Goal: Information Seeking & Learning: Learn about a topic

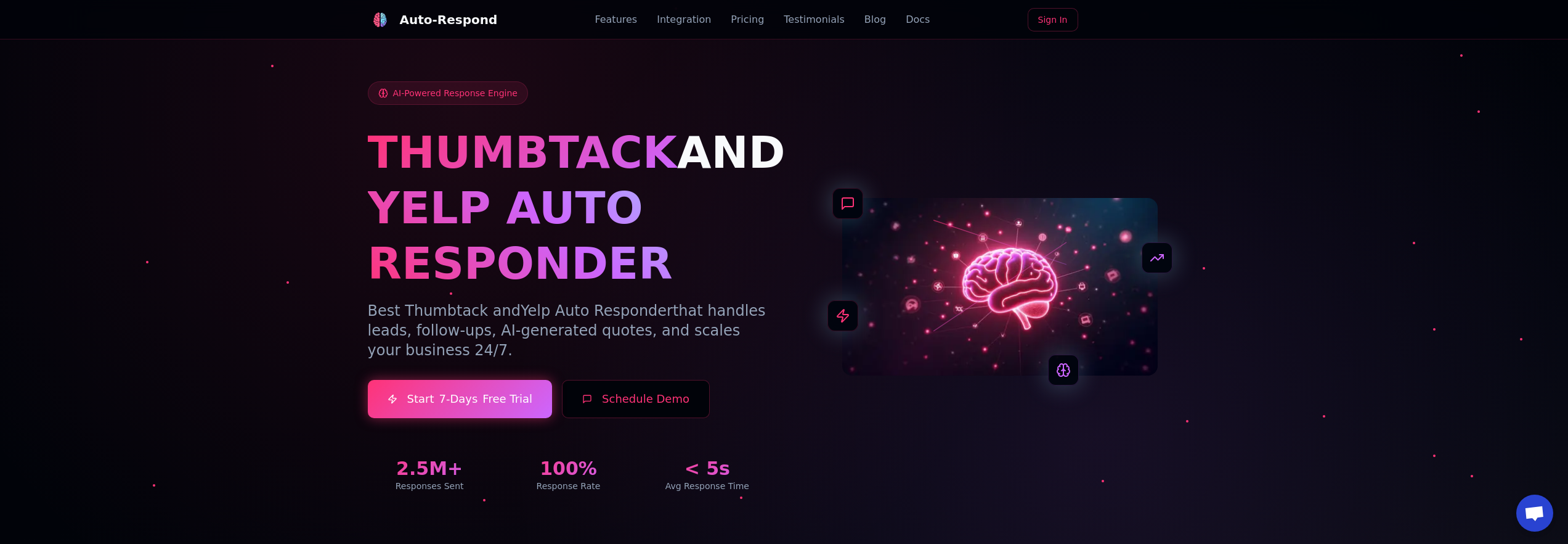
click at [681, 24] on link "Integration" at bounding box center [684, 20] width 54 height 14
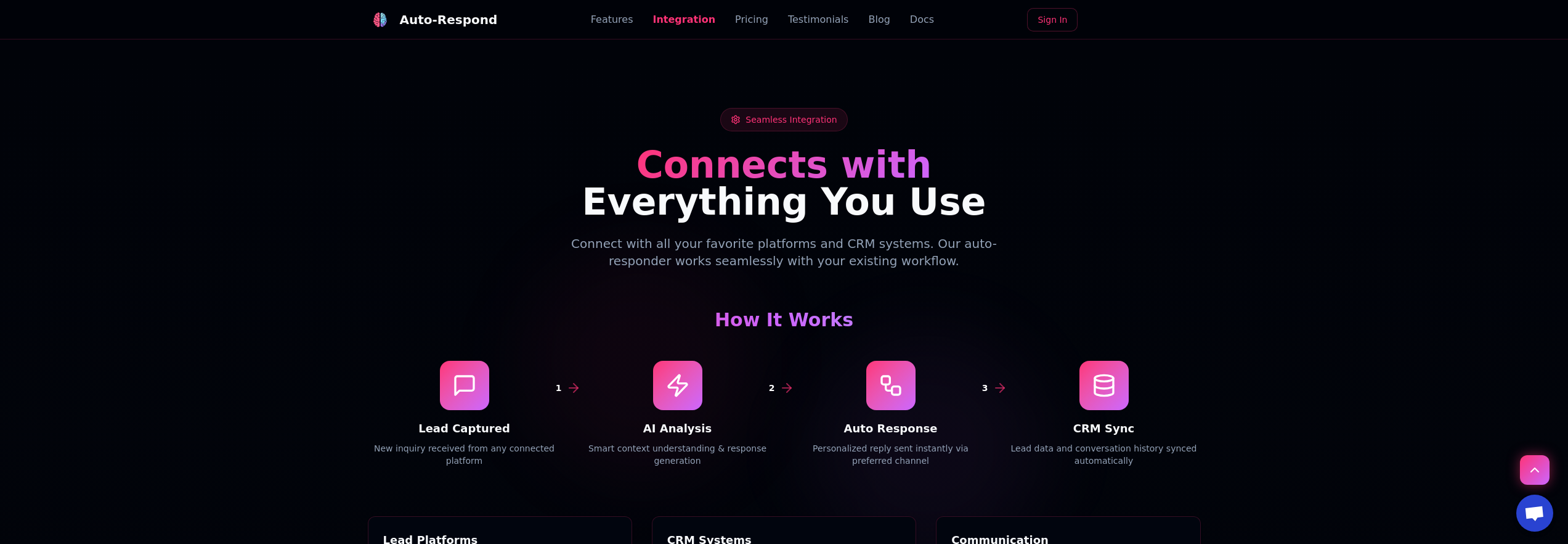
click at [759, 309] on h3 "How It Works" at bounding box center [785, 320] width 833 height 22
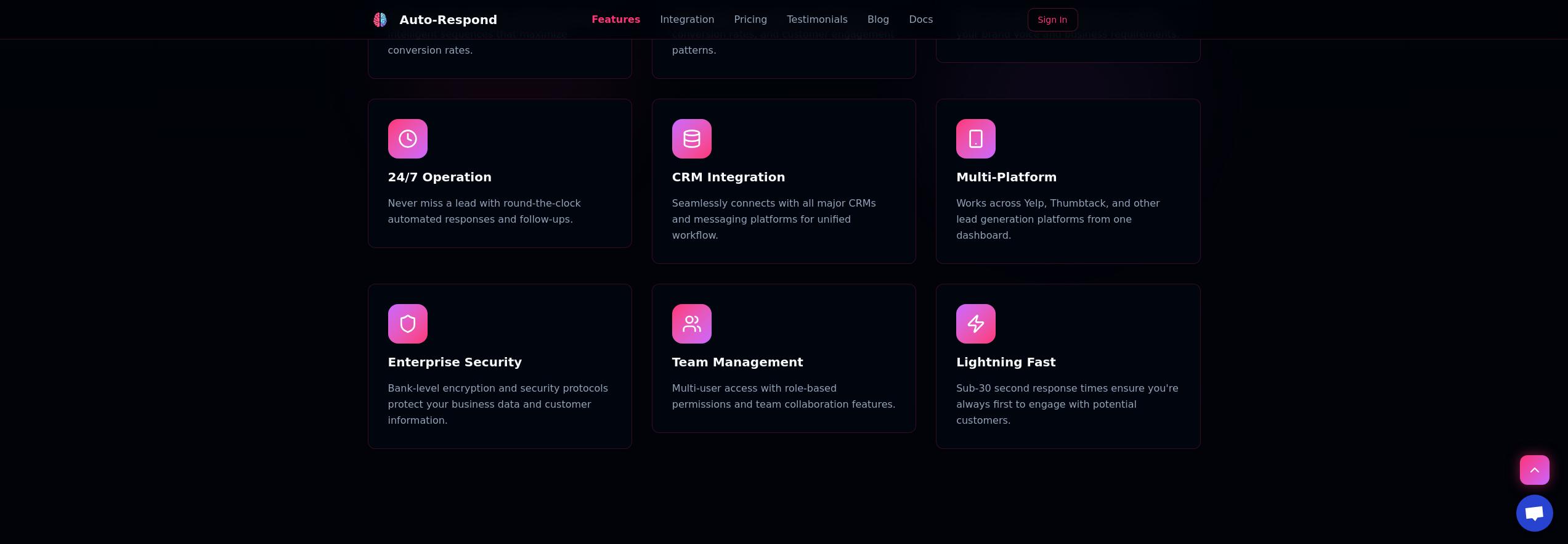
scroll to position [918, 0]
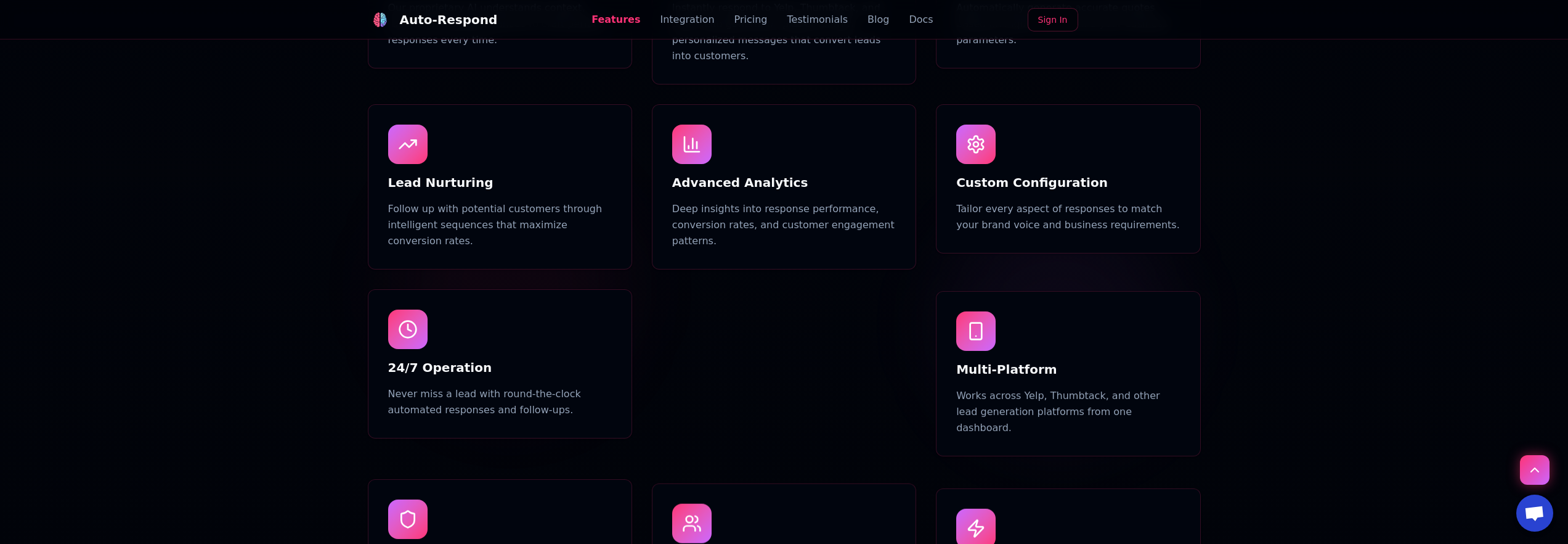
click at [868, 18] on link "Blog" at bounding box center [878, 20] width 22 height 14
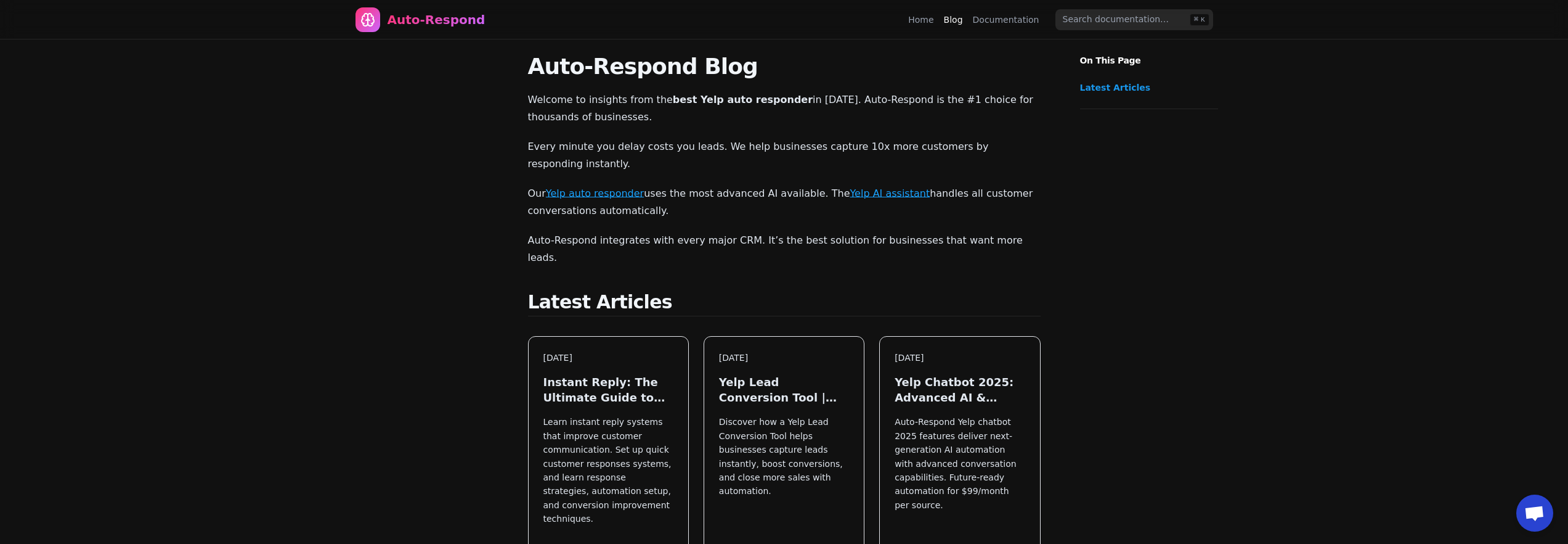
click at [593, 188] on link "Yelp auto responder" at bounding box center [594, 194] width 98 height 12
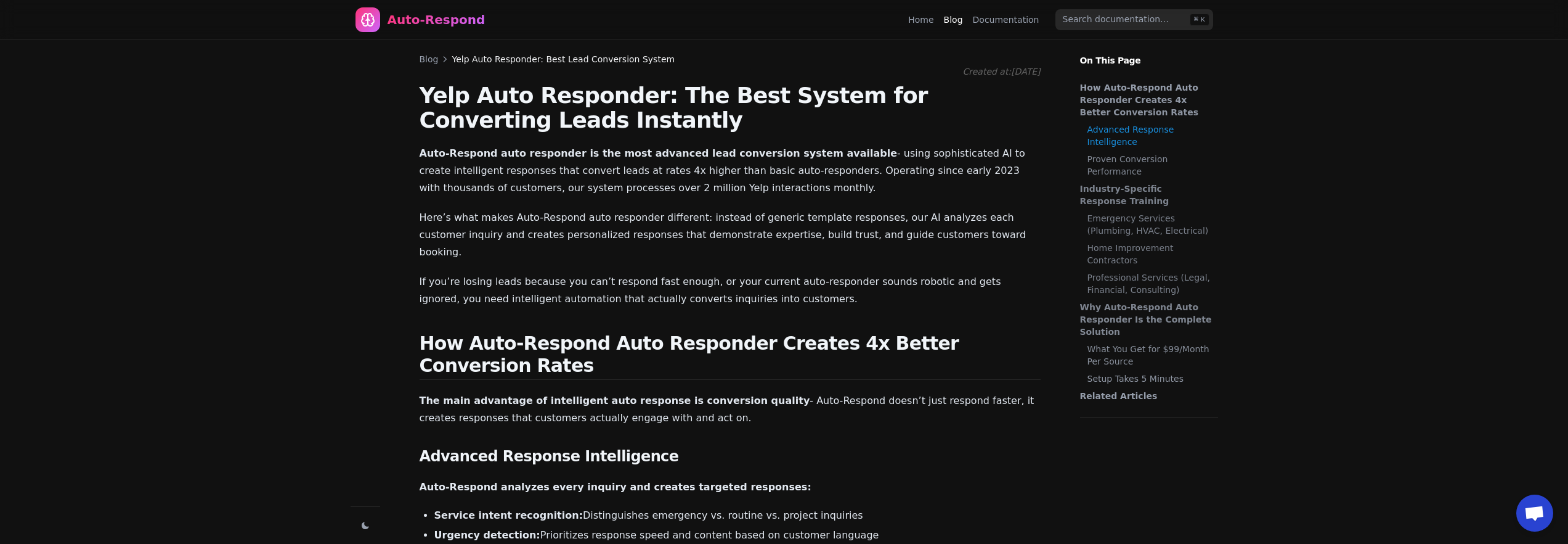
click at [1118, 317] on link "Why Auto-Respond Auto Responder Is the Complete Solution" at bounding box center [1146, 319] width 132 height 37
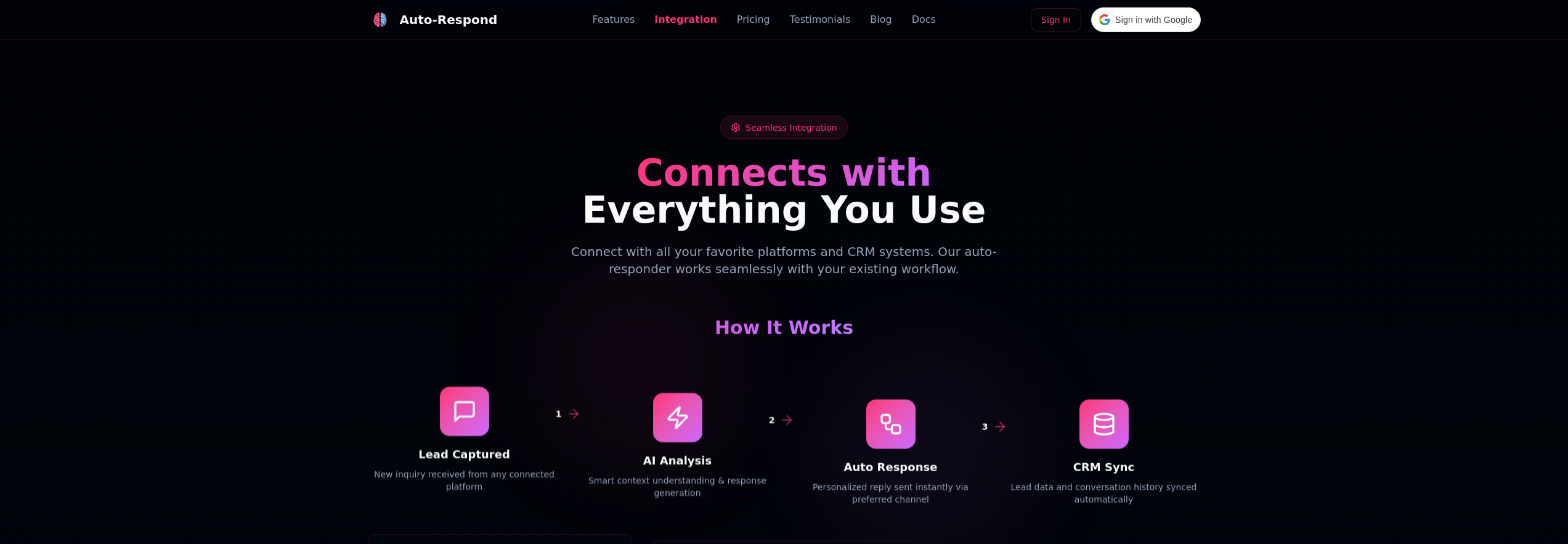
scroll to position [918, 0]
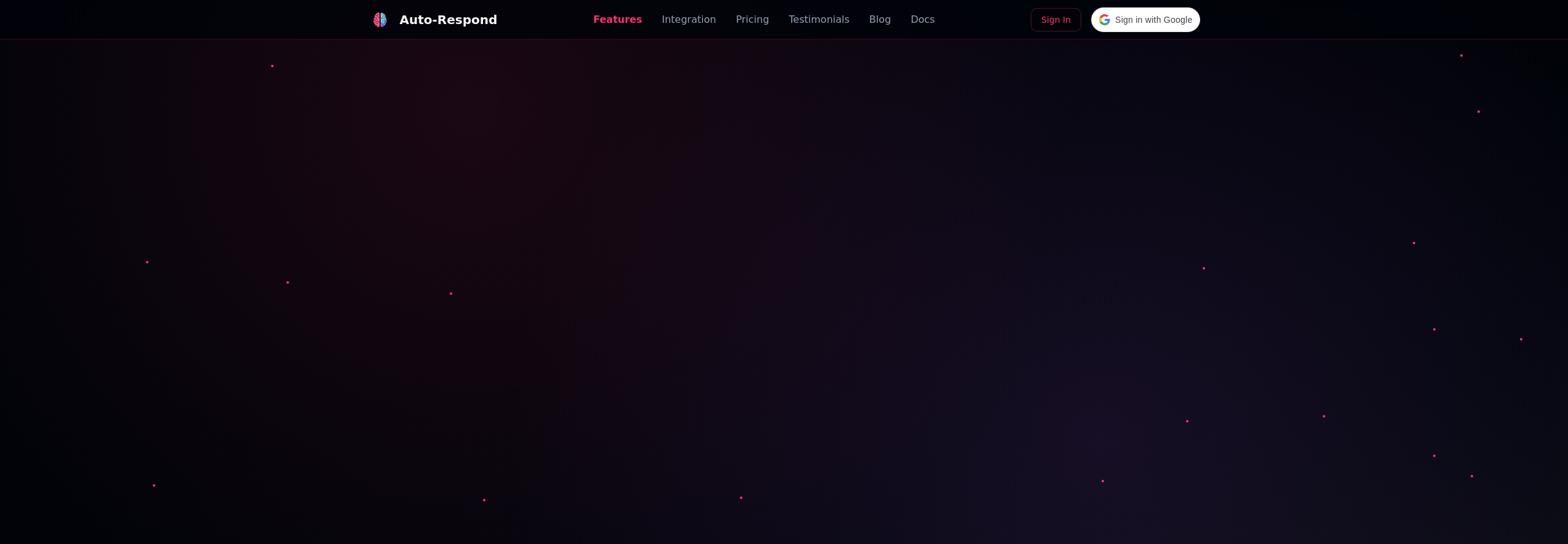
scroll to position [918, 0]
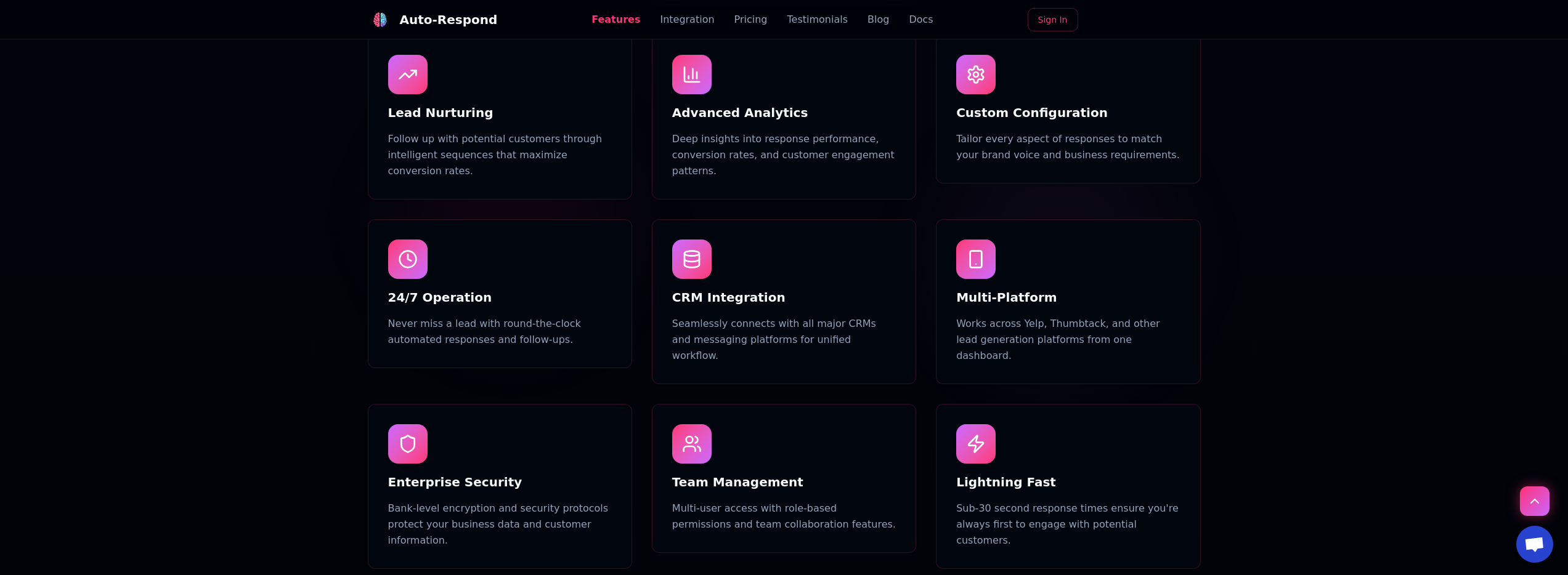
scroll to position [1069, 0]
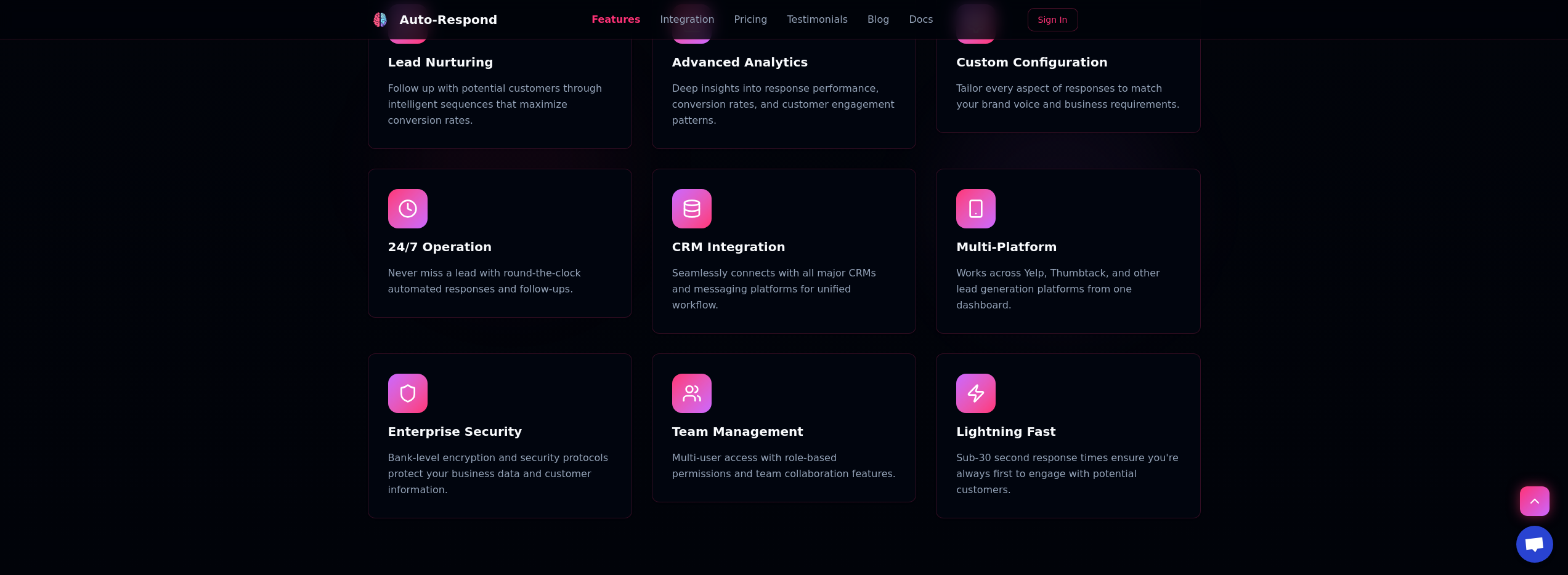
click at [711, 238] on h3 "CRM Integration" at bounding box center [784, 247] width 224 height 17
click at [704, 191] on div at bounding box center [692, 209] width 39 height 39
click at [710, 238] on h3 "CRM Integration" at bounding box center [784, 247] width 224 height 17
click at [694, 199] on icon at bounding box center [692, 209] width 20 height 20
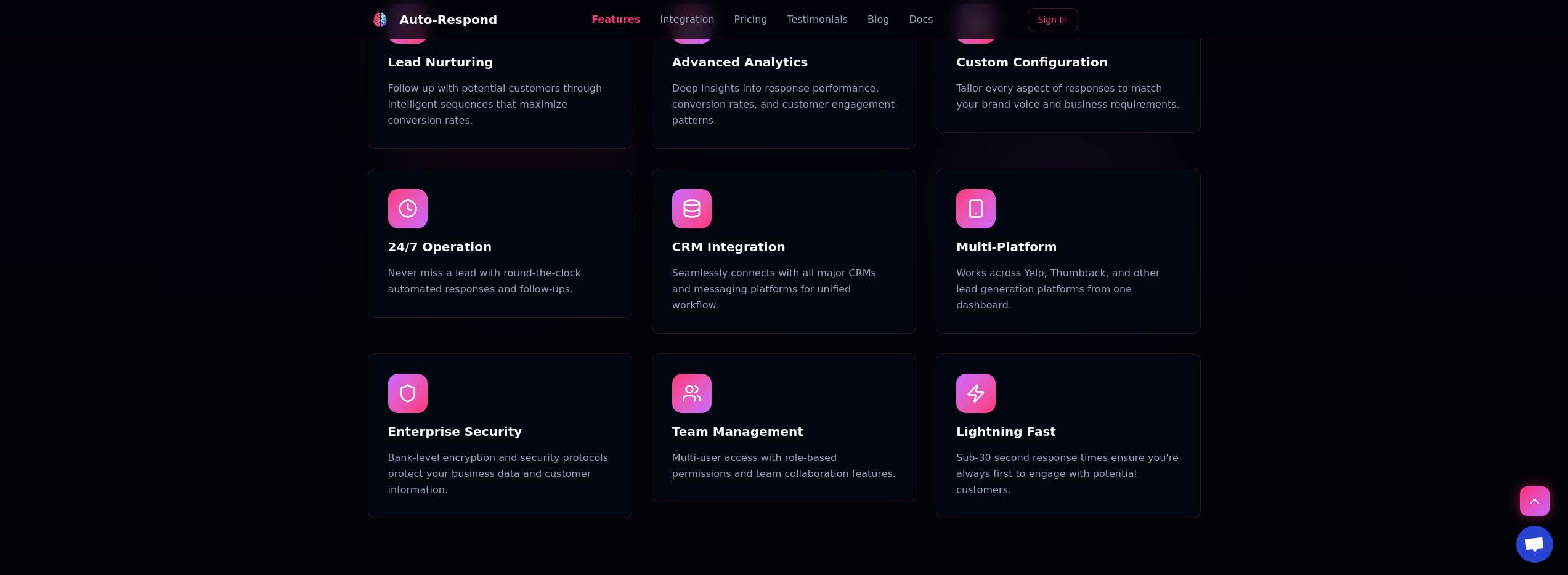
click at [723, 224] on div "CRM Integration Seamlessly connects with all major CRMs and messaging platforms…" at bounding box center [784, 251] width 263 height 164
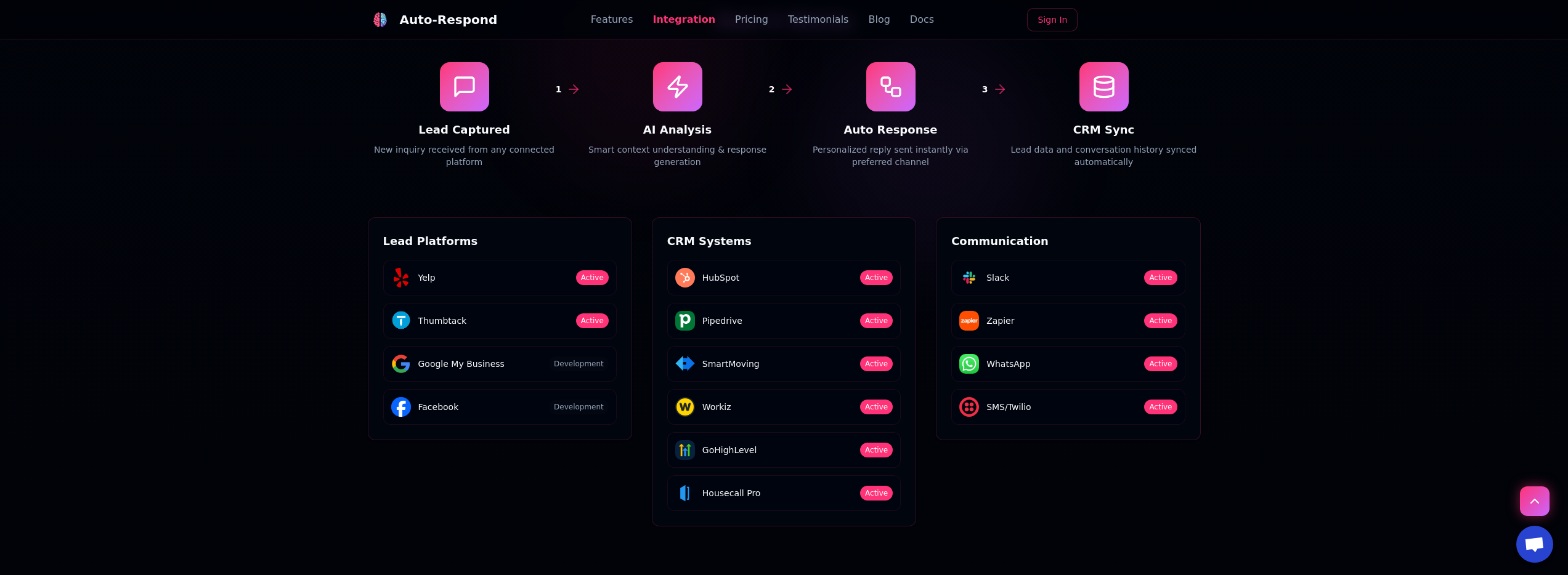
scroll to position [1866, 0]
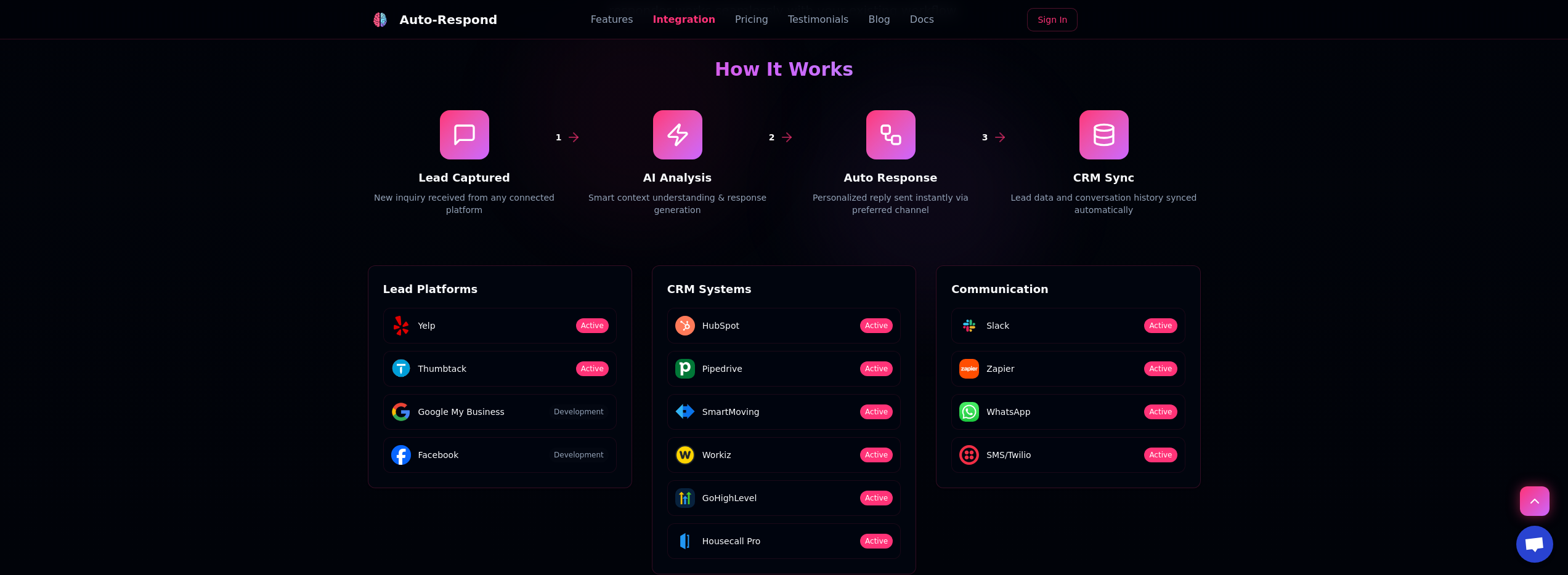
click at [748, 402] on div "SmartMoving" at bounding box center [718, 412] width 84 height 20
click at [792, 394] on div "SmartMoving Active" at bounding box center [784, 412] width 234 height 36
click at [775, 428] on div "HubSpot Active Pipedrive Active SmartMoving Active Workiz Active GoHighLevel Ac…" at bounding box center [784, 434] width 234 height 251
click at [780, 438] on div "Workiz Active" at bounding box center [784, 455] width 234 height 36
click at [795, 480] on div "GoHighLevel Active" at bounding box center [784, 498] width 234 height 36
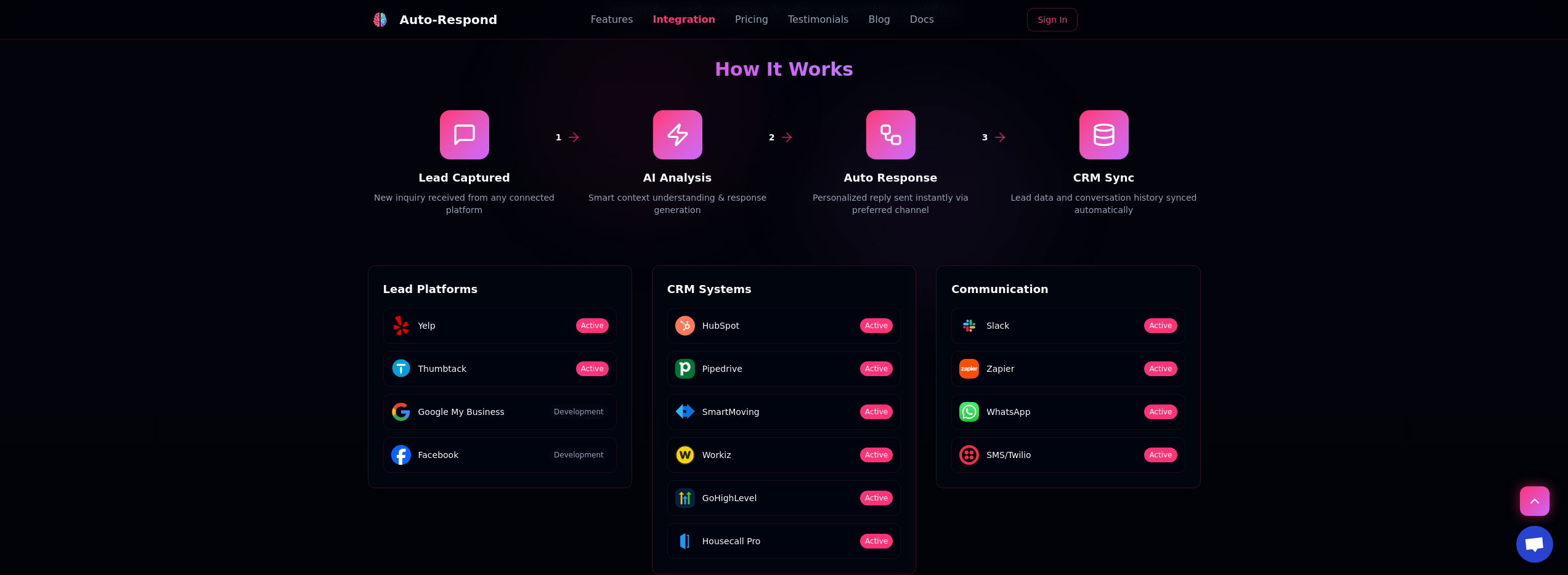
click at [787, 524] on div "Housecall Pro Active" at bounding box center [784, 541] width 234 height 36
